Goal: Task Accomplishment & Management: Manage account settings

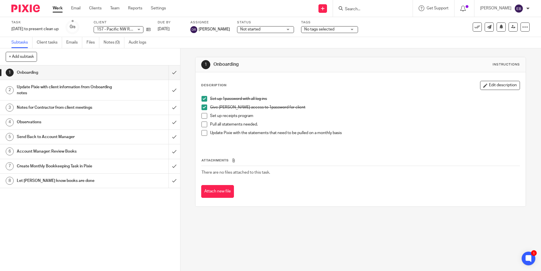
click at [358, 10] on input "Search" at bounding box center [369, 9] width 51 height 5
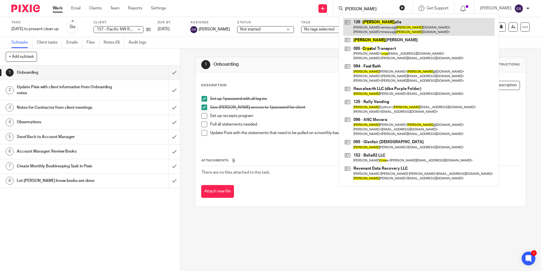
type input "cris"
click at [371, 29] on link at bounding box center [418, 27] width 151 height 18
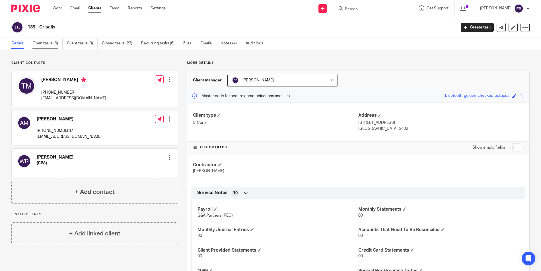
click at [39, 42] on link "Open tasks (6)" at bounding box center [47, 43] width 30 height 11
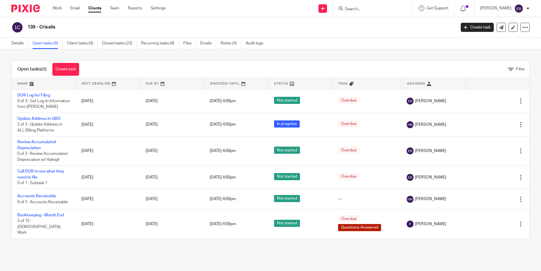
click at [156, 45] on link "Recurring tasks (6)" at bounding box center [160, 43] width 38 height 11
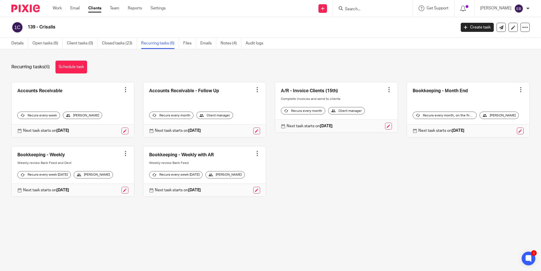
click at [123, 154] on div at bounding box center [126, 153] width 6 height 6
click at [63, 162] on link at bounding box center [73, 171] width 122 height 50
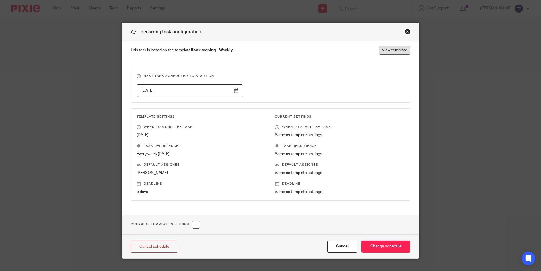
click at [388, 47] on link "View template" at bounding box center [395, 50] width 32 height 9
click at [407, 32] on div "Close this dialog window" at bounding box center [407, 32] width 6 height 6
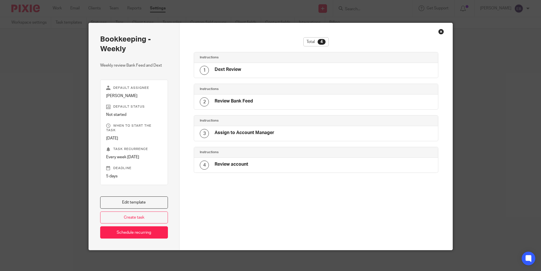
click at [233, 70] on h4 "Dext Review" at bounding box center [227, 70] width 26 height 6
click at [224, 70] on h4 "Dext Review" at bounding box center [227, 70] width 26 height 6
click at [138, 200] on link "Edit template" at bounding box center [134, 202] width 68 height 12
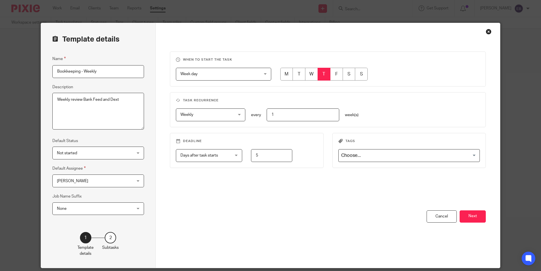
click at [464, 212] on button "Next" at bounding box center [472, 216] width 26 height 12
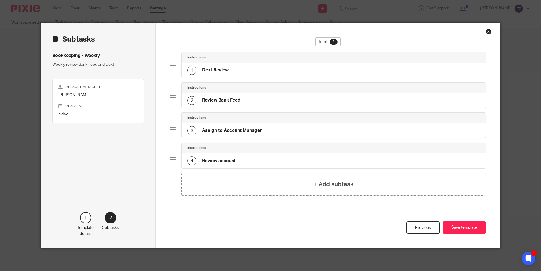
click at [212, 70] on h4 "Dext Review" at bounding box center [215, 70] width 26 height 6
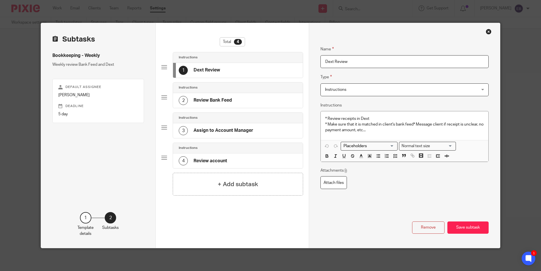
click at [202, 70] on h4 "Dext Review" at bounding box center [206, 70] width 26 height 6
drag, startPoint x: 331, startPoint y: 61, endPoint x: 304, endPoint y: 61, distance: 27.0
click at [304, 61] on div "Subtasks Bookkeeping - Weekly Weekly review Bank Feed and Dext Default assignee…" at bounding box center [270, 135] width 459 height 225
type input "Fyle Review"
click at [369, 117] on p "* Review receipts in Dext * Make sure that it is matched in client's bank feed …" at bounding box center [404, 124] width 158 height 17
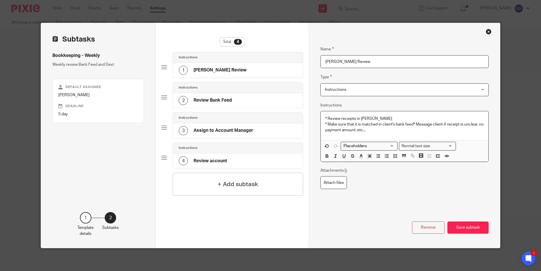
click at [469, 230] on button "Save subtask" at bounding box center [467, 227] width 41 height 12
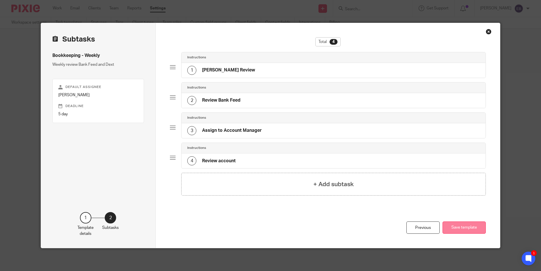
click at [466, 224] on button "Save template" at bounding box center [463, 227] width 43 height 12
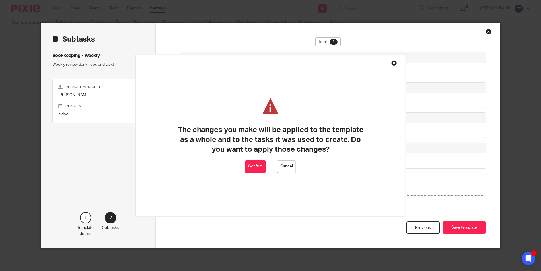
click at [263, 167] on button "Confirm" at bounding box center [255, 166] width 21 height 13
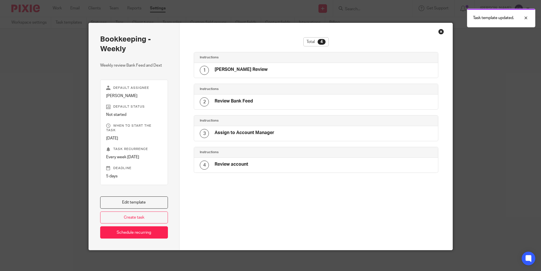
click at [438, 32] on div "Close this dialog window" at bounding box center [441, 32] width 6 height 6
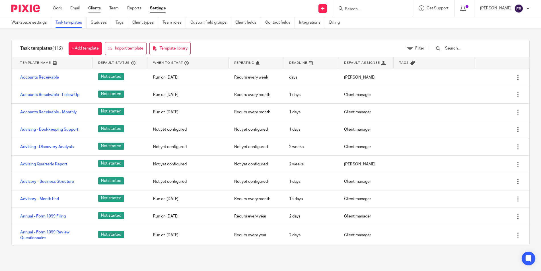
click at [89, 7] on link "Clients" at bounding box center [94, 8] width 13 height 6
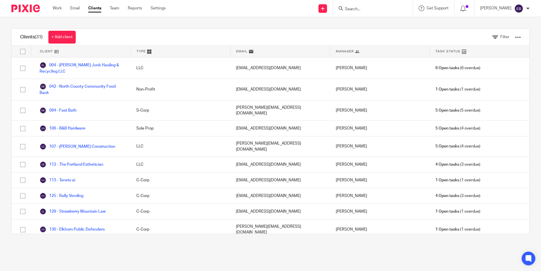
click at [356, 9] on input "Search" at bounding box center [369, 9] width 51 height 5
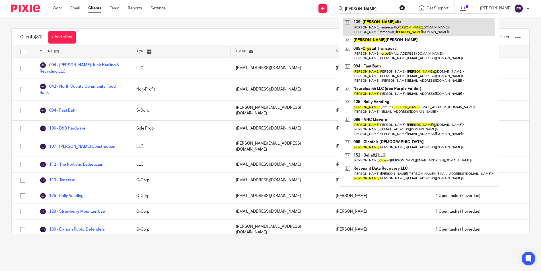
type input "cris"
click at [367, 31] on link at bounding box center [418, 27] width 151 height 18
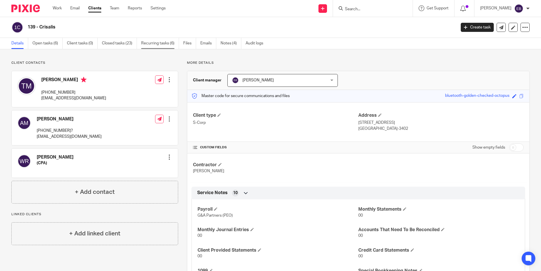
click at [158, 42] on link "Recurring tasks (6)" at bounding box center [160, 43] width 38 height 11
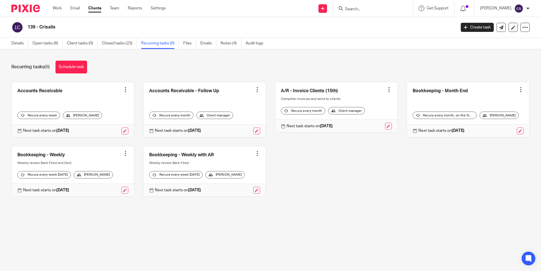
click at [124, 156] on div at bounding box center [126, 153] width 6 height 6
click at [67, 162] on link at bounding box center [73, 171] width 122 height 50
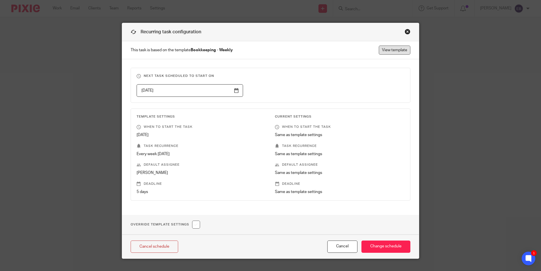
click at [392, 49] on link "View template" at bounding box center [395, 50] width 32 height 9
click at [407, 31] on div "Close this dialog window" at bounding box center [407, 32] width 6 height 6
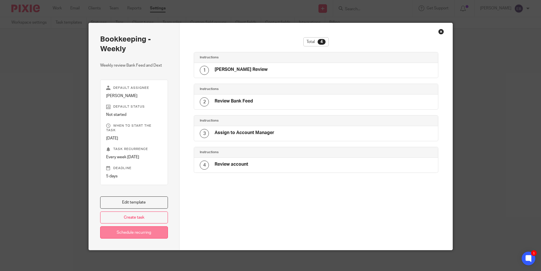
click at [146, 232] on link "Schedule recurring" at bounding box center [134, 232] width 68 height 12
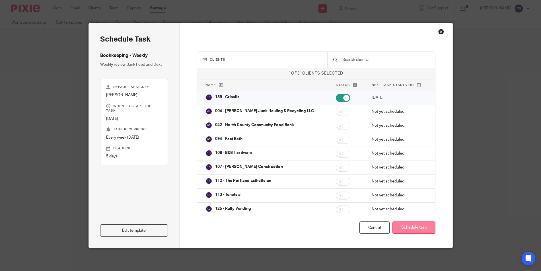
click at [427, 231] on button "Schedule task" at bounding box center [413, 227] width 43 height 12
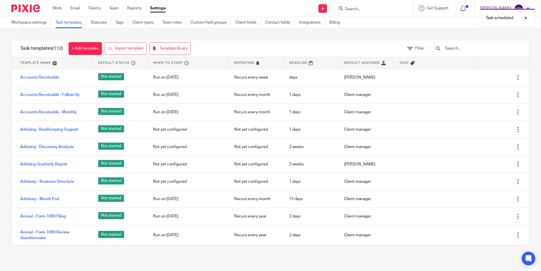
drag, startPoint x: 378, startPoint y: 6, endPoint x: 373, endPoint y: 9, distance: 6.4
click at [378, 6] on div "Task scheduled." at bounding box center [402, 17] width 265 height 22
drag, startPoint x: 370, startPoint y: 9, endPoint x: 359, endPoint y: 8, distance: 11.2
click at [369, 9] on div "Task scheduled." at bounding box center [402, 17] width 265 height 22
click at [350, 8] on div "Task scheduled." at bounding box center [402, 17] width 265 height 22
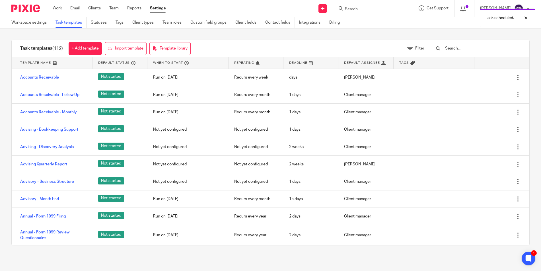
click at [349, 9] on div "Task scheduled." at bounding box center [402, 17] width 265 height 22
click at [365, 9] on input "Search" at bounding box center [369, 9] width 51 height 5
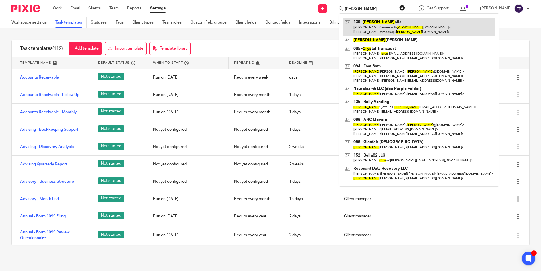
type input "cris"
click at [370, 28] on link at bounding box center [418, 27] width 151 height 18
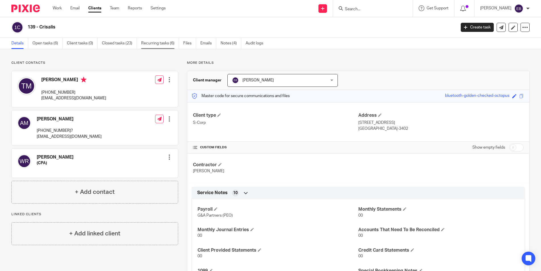
click at [154, 44] on link "Recurring tasks (6)" at bounding box center [160, 43] width 38 height 11
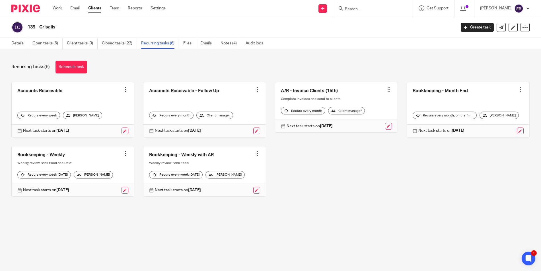
click at [254, 154] on div at bounding box center [257, 153] width 6 height 6
click at [240, 191] on span "Cancel schedule" at bounding box center [232, 189] width 30 height 4
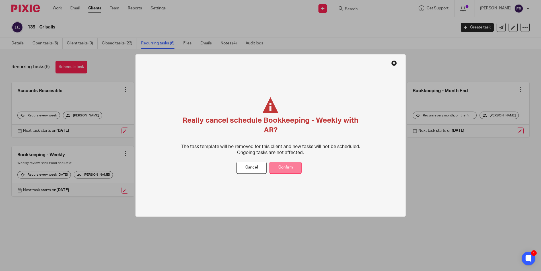
click at [282, 165] on button "Confirm" at bounding box center [285, 168] width 32 height 12
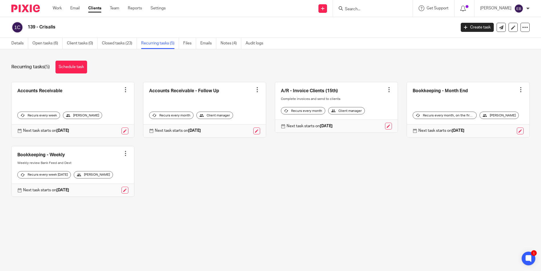
click at [163, 63] on div "Recurring tasks (5) Schedule task" at bounding box center [270, 67] width 518 height 13
click at [359, 10] on input "Search" at bounding box center [369, 9] width 51 height 5
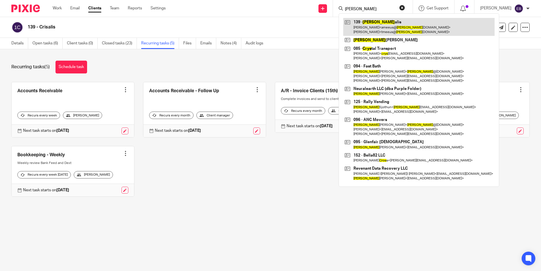
type input "[PERSON_NAME]"
click at [373, 28] on link at bounding box center [418, 27] width 151 height 18
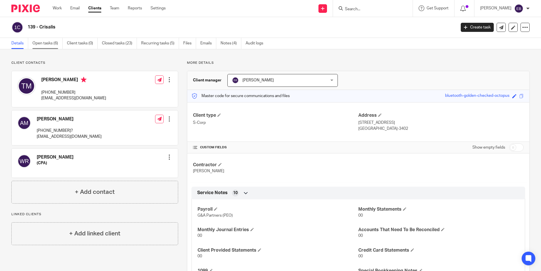
click at [40, 45] on link "Open tasks (6)" at bounding box center [47, 43] width 30 height 11
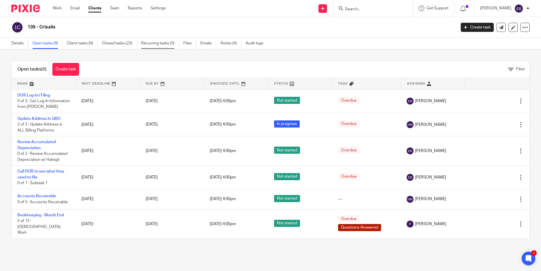
click at [153, 44] on link "Recurring tasks (5)" at bounding box center [160, 43] width 38 height 11
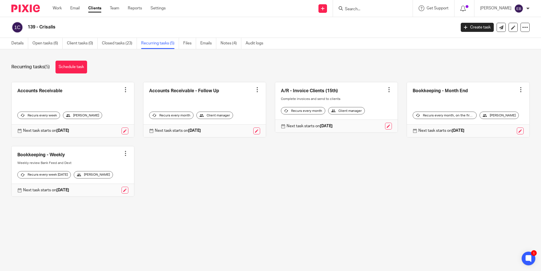
click at [355, 11] on input "Search" at bounding box center [369, 9] width 51 height 5
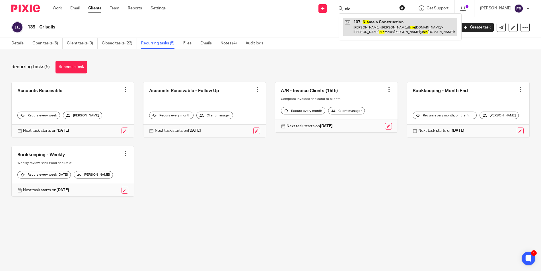
type input "nie"
click at [364, 23] on link at bounding box center [400, 27] width 114 height 18
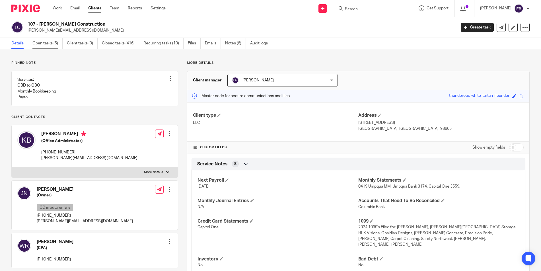
click at [44, 47] on link "Open tasks (5)" at bounding box center [47, 43] width 30 height 11
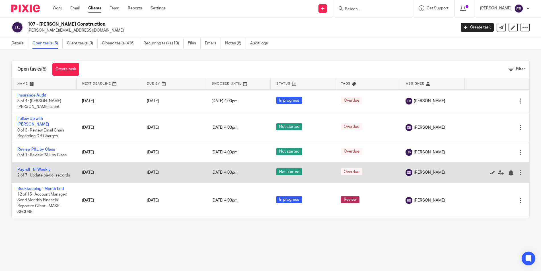
click at [45, 168] on link "Payroll - Bi Weekly" at bounding box center [33, 170] width 33 height 4
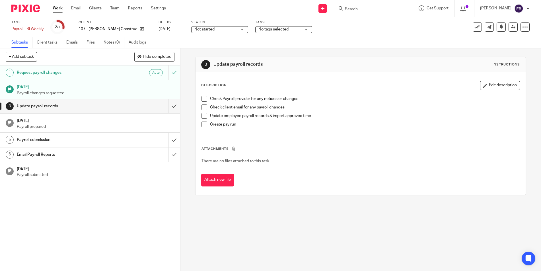
click at [91, 154] on h1 "Email Payroll Reports" at bounding box center [65, 154] width 97 height 9
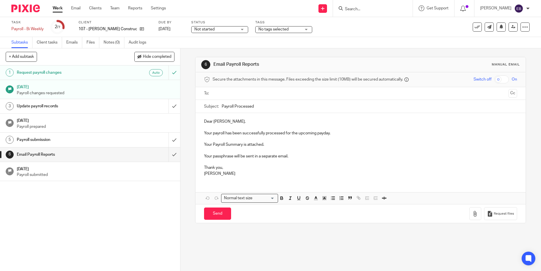
click at [233, 94] on input "text" at bounding box center [359, 93] width 291 height 7
click at [283, 88] on input "text" at bounding box center [384, 93] width 244 height 11
click at [225, 123] on p "Dear Katrina," at bounding box center [360, 123] width 313 height 6
click at [210, 123] on p "Dear Katrina," at bounding box center [360, 123] width 313 height 6
click at [212, 122] on p "Dear Katrina," at bounding box center [360, 123] width 313 height 6
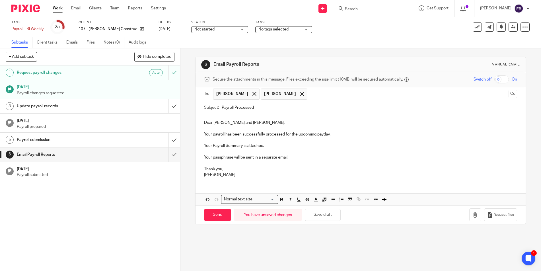
drag, startPoint x: 495, startPoint y: 77, endPoint x: 491, endPoint y: 86, distance: 9.7
click at [495, 78] on input "checkbox" at bounding box center [501, 79] width 15 height 8
click at [469, 213] on button "button" at bounding box center [475, 214] width 12 height 13
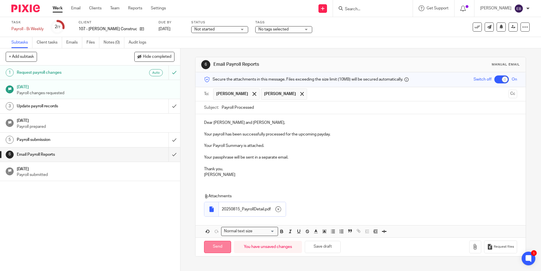
click at [213, 244] on input "Send" at bounding box center [217, 247] width 27 height 12
checkbox input "false"
type input "Sent"
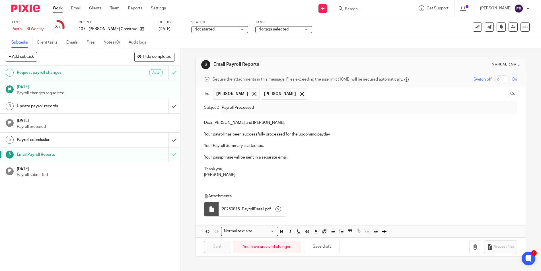
drag, startPoint x: 471, startPoint y: 29, endPoint x: 422, endPoint y: 29, distance: 49.5
click at [472, 29] on button at bounding box center [476, 26] width 9 height 9
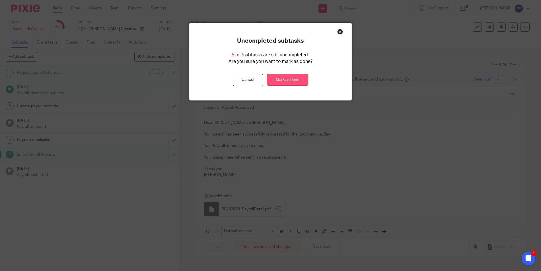
click at [291, 78] on link "Mark as done" at bounding box center [287, 80] width 41 height 12
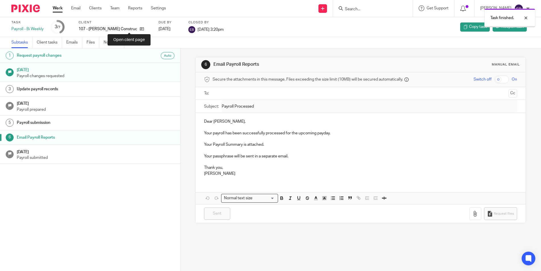
click at [132, 27] on div "107 - [PERSON_NAME] Construction" at bounding box center [114, 29] width 73 height 6
click at [140, 29] on icon at bounding box center [142, 29] width 4 height 4
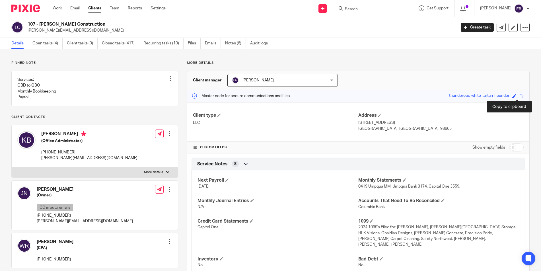
click at [519, 96] on span at bounding box center [521, 96] width 4 height 4
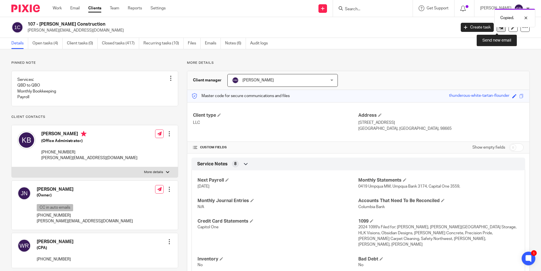
click at [498, 30] on link at bounding box center [500, 27] width 9 height 9
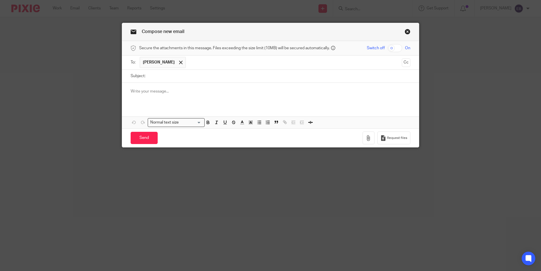
click at [208, 63] on input "text" at bounding box center [294, 62] width 211 height 11
click at [188, 73] on input "Subject:" at bounding box center [279, 76] width 262 height 13
type input "Passphrase"
click at [145, 137] on input "Send" at bounding box center [144, 138] width 27 height 12
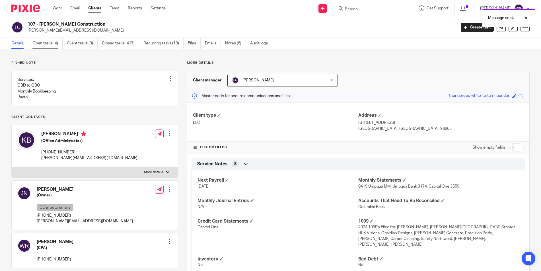
click at [44, 43] on link "Open tasks (4)" at bounding box center [47, 43] width 30 height 11
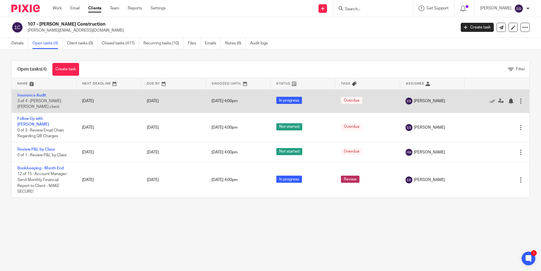
click at [518, 99] on div at bounding box center [521, 101] width 6 height 6
click at [233, 100] on span "[DATE] 4:00pm" at bounding box center [224, 101] width 26 height 4
click at [221, 100] on span "[DATE] 4:00pm" at bounding box center [224, 101] width 26 height 4
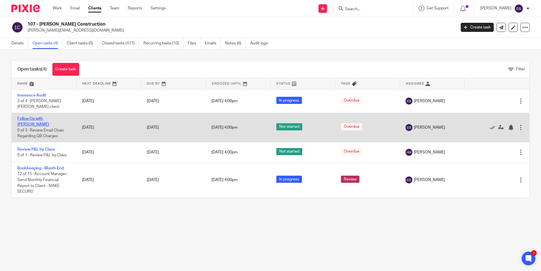
click at [43, 117] on link "Follow Up with [PERSON_NAME]" at bounding box center [33, 122] width 32 height 10
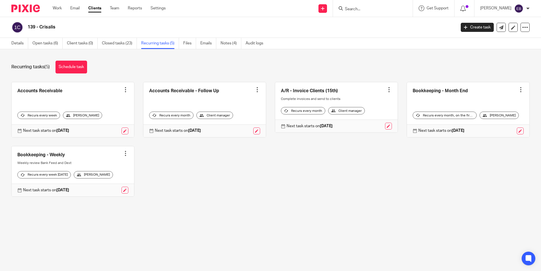
click at [406, 38] on div "139 - Crisalis Create task Export data Merge Archive client Delete client" at bounding box center [270, 27] width 541 height 21
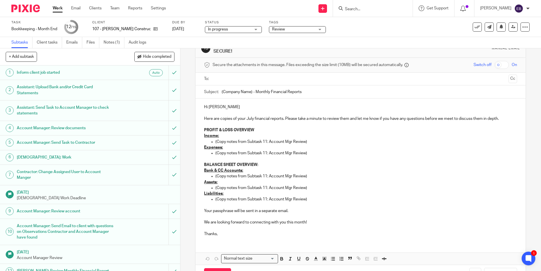
scroll to position [36, 0]
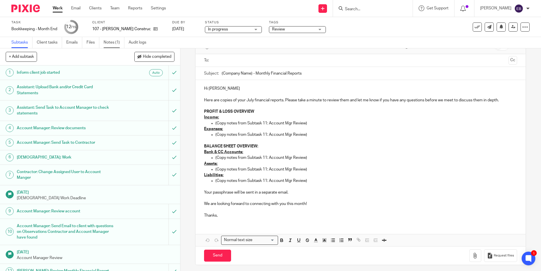
click at [109, 42] on link "Notes (1)" at bounding box center [114, 42] width 21 height 11
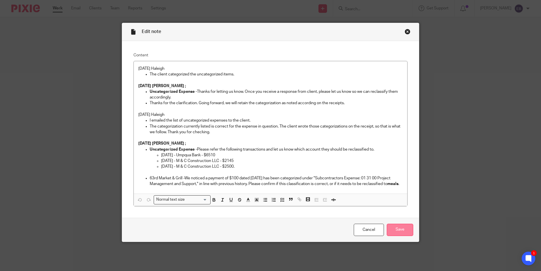
click at [400, 228] on input "Save" at bounding box center [399, 230] width 26 height 12
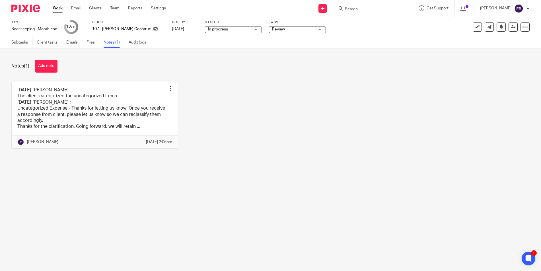
click at [357, 5] on div at bounding box center [373, 8] width 80 height 17
click at [355, 12] on div at bounding box center [373, 8] width 80 height 17
click at [356, 10] on input "Search" at bounding box center [369, 9] width 51 height 5
type input "crisa"
click at [362, 29] on link at bounding box center [388, 27] width 90 height 18
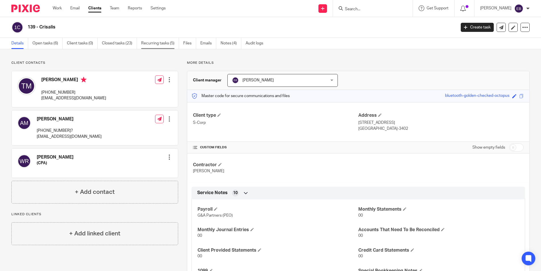
click at [162, 44] on link "Recurring tasks (5)" at bounding box center [160, 43] width 38 height 11
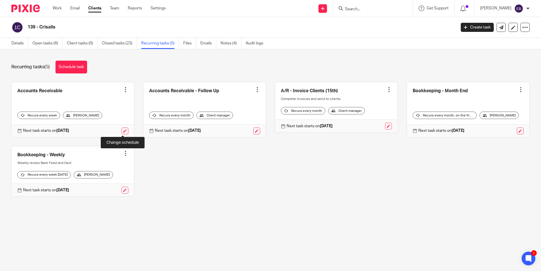
click at [123, 130] on link at bounding box center [124, 130] width 7 height 7
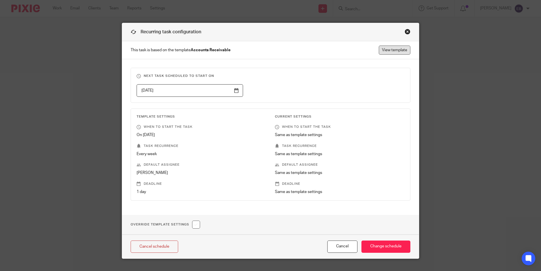
click at [390, 50] on link "View template" at bounding box center [395, 50] width 32 height 9
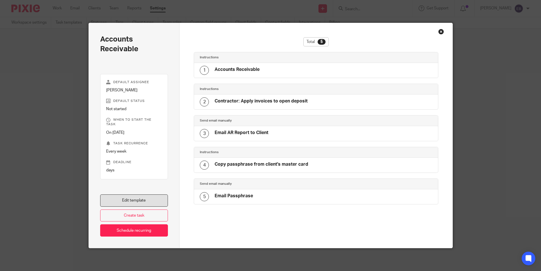
click at [128, 200] on link "Edit template" at bounding box center [134, 200] width 68 height 12
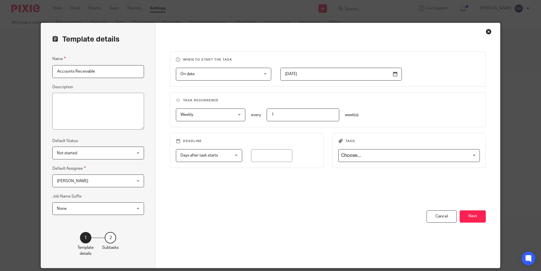
click at [222, 115] on span "Weekly" at bounding box center [205, 115] width 51 height 12
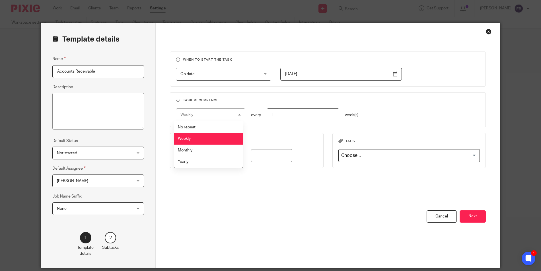
click at [211, 140] on li "Weekly" at bounding box center [208, 139] width 69 height 12
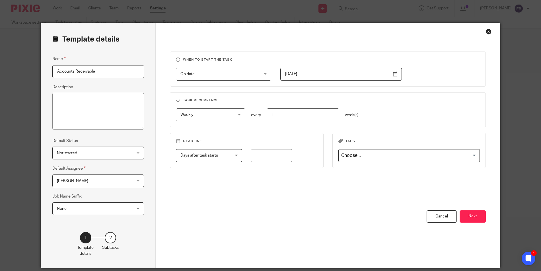
click at [282, 113] on input "1" at bounding box center [302, 114] width 73 height 13
click at [234, 114] on div "Weekly Weekly" at bounding box center [210, 114] width 69 height 13
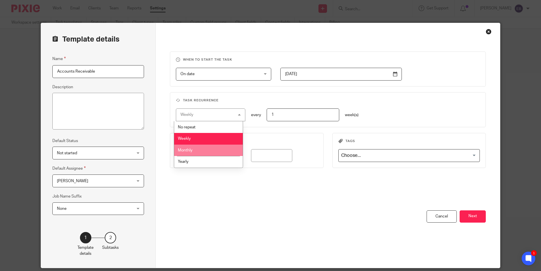
click at [210, 154] on li "Monthly" at bounding box center [208, 150] width 69 height 12
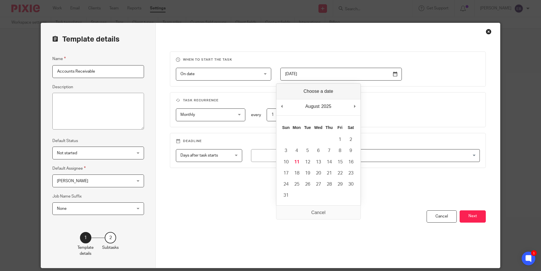
click at [311, 73] on input "2024-12-16" at bounding box center [340, 74] width 121 height 13
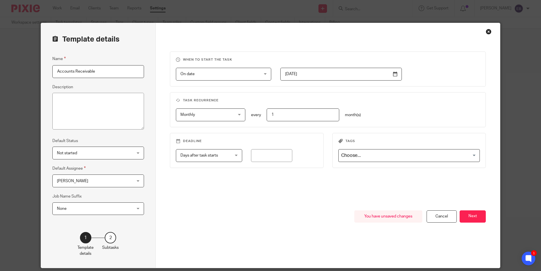
click at [394, 72] on input "2025-08-01" at bounding box center [340, 74] width 121 height 13
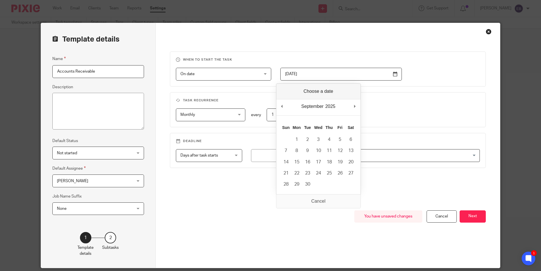
type input "2025-09-01"
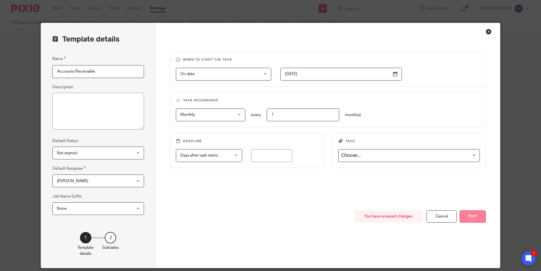
click at [464, 215] on button "Next" at bounding box center [472, 216] width 26 height 12
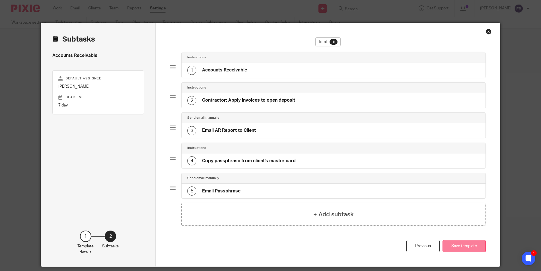
click at [458, 248] on button "Save template" at bounding box center [463, 246] width 43 height 12
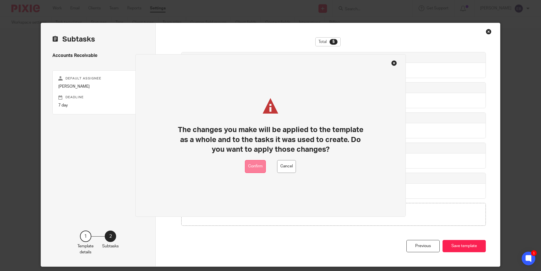
click at [254, 169] on button "Confirm" at bounding box center [255, 166] width 21 height 13
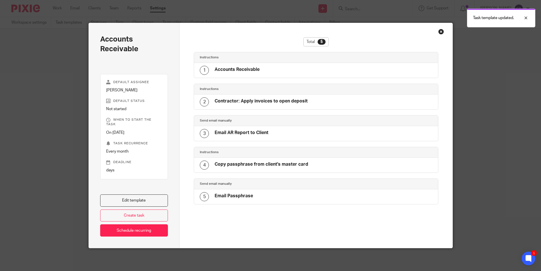
click at [440, 32] on div "Close this dialog window" at bounding box center [441, 32] width 6 height 6
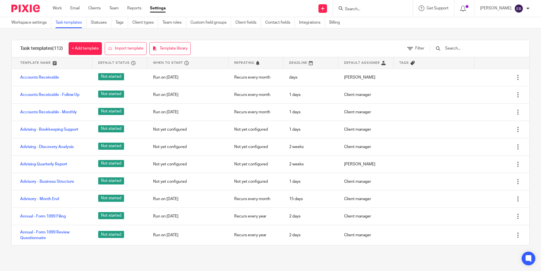
click at [355, 9] on input "Search" at bounding box center [369, 9] width 51 height 5
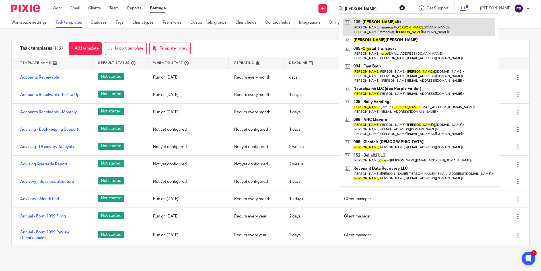
type input "cris"
click at [369, 32] on link at bounding box center [418, 27] width 151 height 18
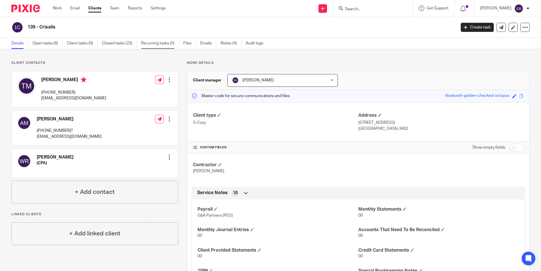
click at [158, 43] on link "Recurring tasks (5)" at bounding box center [160, 43] width 38 height 11
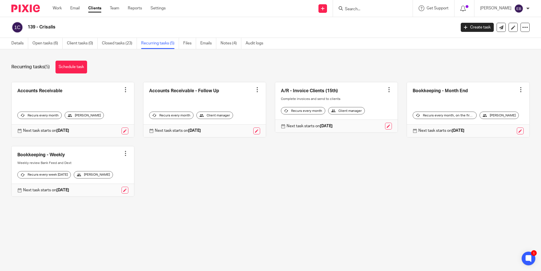
click at [254, 89] on div at bounding box center [257, 90] width 6 height 6
click at [194, 100] on link at bounding box center [204, 109] width 122 height 55
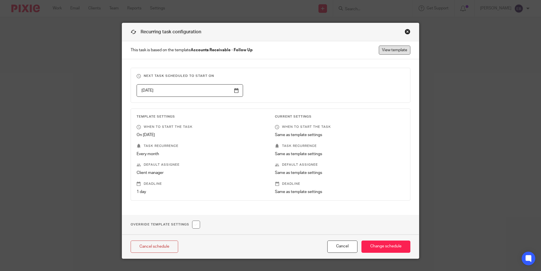
click at [386, 48] on link "View template" at bounding box center [395, 50] width 32 height 9
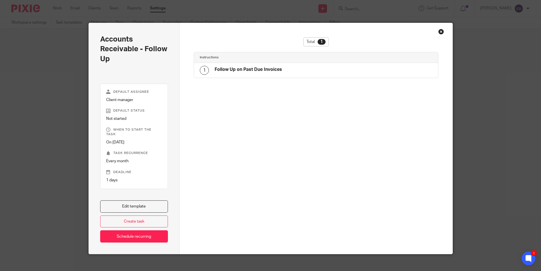
click at [439, 32] on div "Close this dialog window" at bounding box center [441, 32] width 6 height 6
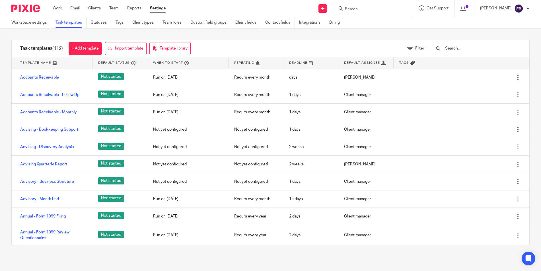
click at [361, 10] on input "Search" at bounding box center [369, 9] width 51 height 5
type input "crisalis"
click at [368, 26] on link at bounding box center [390, 27] width 94 height 18
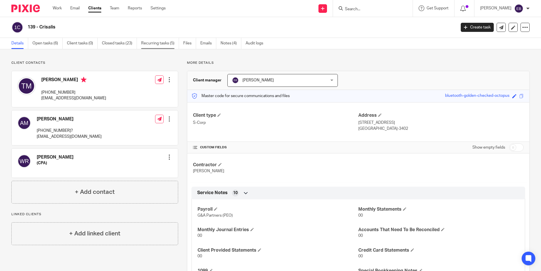
click at [168, 44] on link "Recurring tasks (5)" at bounding box center [160, 43] width 38 height 11
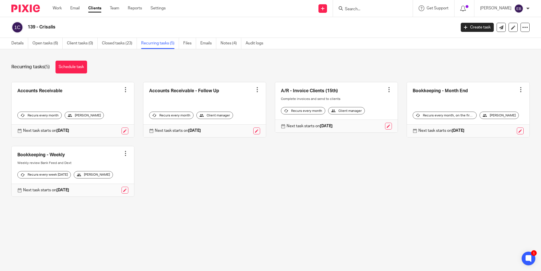
click at [98, 94] on link at bounding box center [73, 109] width 122 height 55
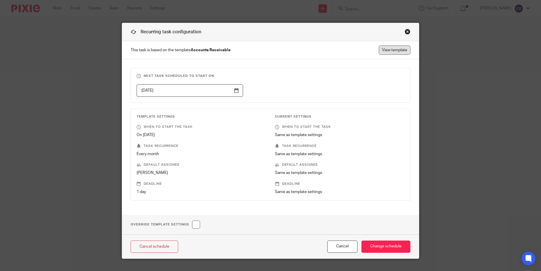
click at [394, 49] on link "View template" at bounding box center [395, 50] width 32 height 9
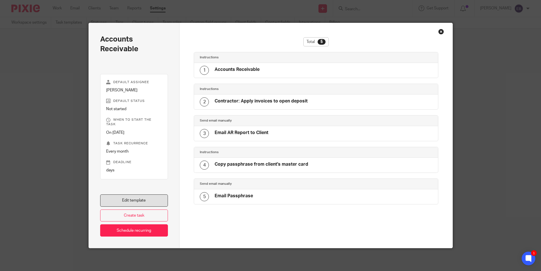
click at [144, 200] on link "Edit template" at bounding box center [134, 200] width 68 height 12
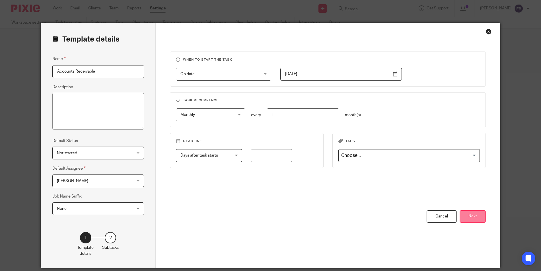
click at [473, 216] on button "Next" at bounding box center [472, 216] width 26 height 12
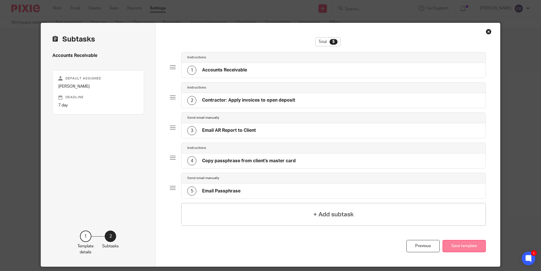
click at [463, 248] on button "Save template" at bounding box center [463, 246] width 43 height 12
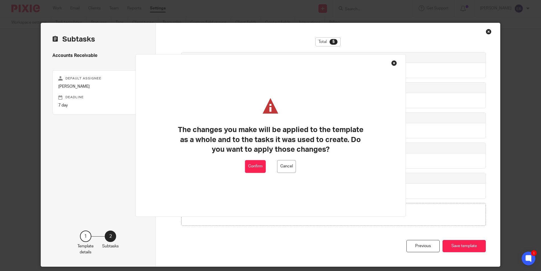
click at [487, 28] on div "Total 5 Instructions 1 Accounts Receivable Instructions 2 Contractor: Apply inv…" at bounding box center [328, 144] width 344 height 243
click at [282, 164] on button "Cancel" at bounding box center [286, 166] width 19 height 13
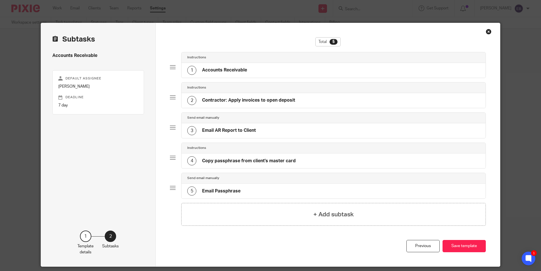
click at [488, 31] on div "Close this dialog window" at bounding box center [488, 32] width 6 height 6
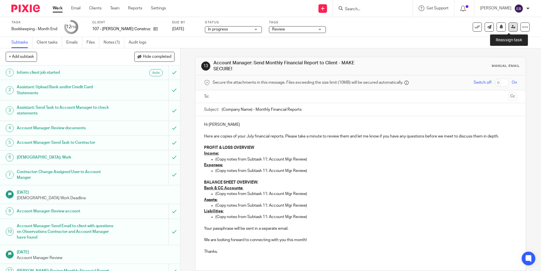
click at [511, 28] on icon at bounding box center [513, 27] width 4 height 4
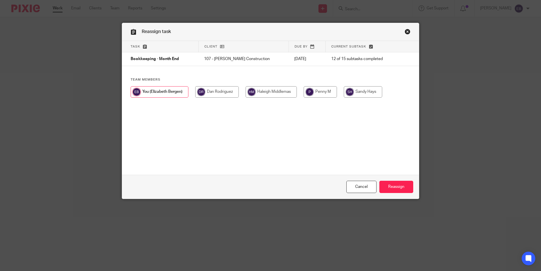
drag, startPoint x: 264, startPoint y: 94, endPoint x: 280, endPoint y: 106, distance: 19.9
click at [264, 94] on input "radio" at bounding box center [270, 91] width 51 height 11
radio input "true"
click at [395, 187] on input "Reassign" at bounding box center [396, 187] width 34 height 12
